Goal: Information Seeking & Learning: Find contact information

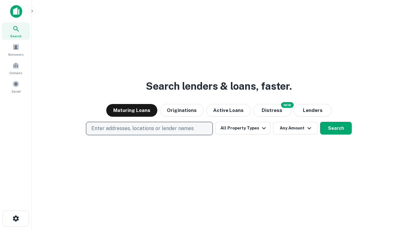
click at [149, 128] on p "Enter addresses, locations or lender names" at bounding box center [142, 128] width 103 height 8
type input "**********"
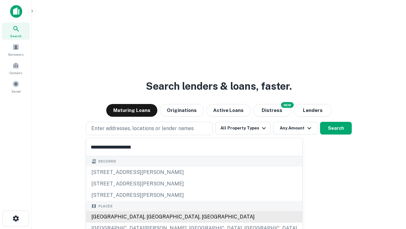
click at [152, 216] on div "[GEOGRAPHIC_DATA], [GEOGRAPHIC_DATA], [GEOGRAPHIC_DATA]" at bounding box center [194, 216] width 216 height 11
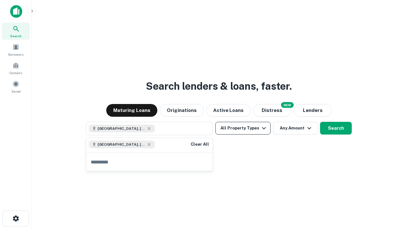
click at [243, 128] on button "All Property Types" at bounding box center [242, 128] width 55 height 13
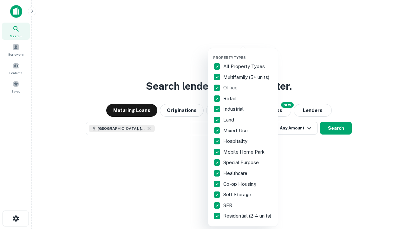
click at [248, 53] on button "button" at bounding box center [248, 53] width 70 height 0
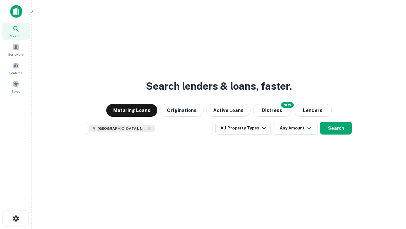
scroll to position [10, 0]
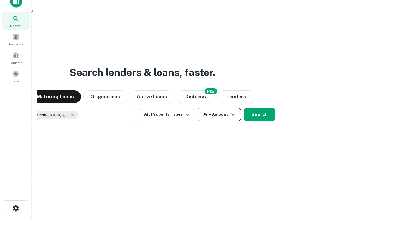
click at [197, 108] on button "Any Amount" at bounding box center [219, 114] width 44 height 13
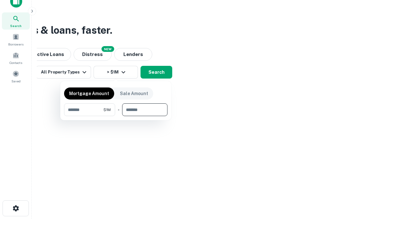
type input "*******"
click at [116, 116] on button "button" at bounding box center [115, 116] width 103 height 0
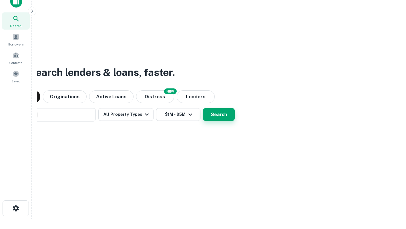
click at [203, 108] on button "Search" at bounding box center [219, 114] width 32 height 13
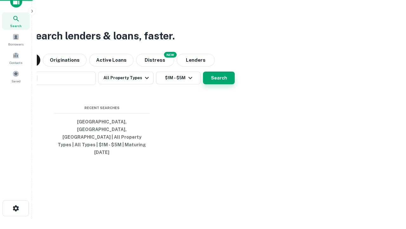
scroll to position [17, 180]
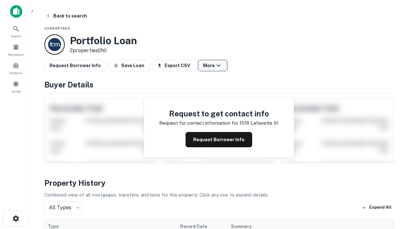
click at [213, 65] on button "More" at bounding box center [213, 65] width 30 height 11
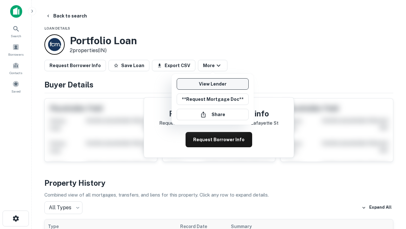
click at [213, 84] on link "View Lender" at bounding box center [213, 83] width 72 height 11
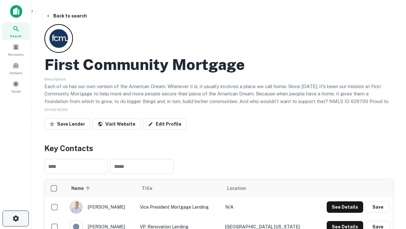
click at [16, 218] on icon "button" at bounding box center [16, 218] width 8 height 8
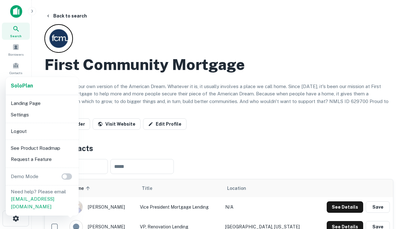
click at [42, 131] on li "Logout" at bounding box center [42, 130] width 68 height 11
